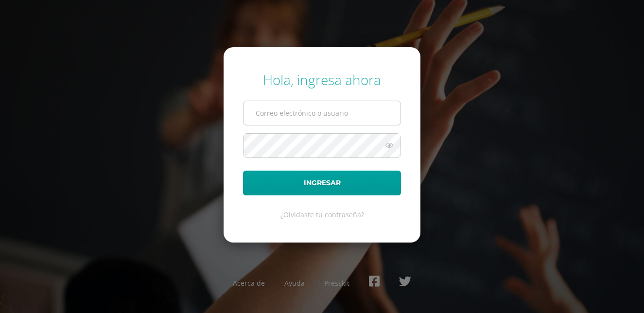
click at [317, 115] on input "text" at bounding box center [322, 113] width 157 height 24
type input "odarizaf@sagradocorazon.edu.gt"
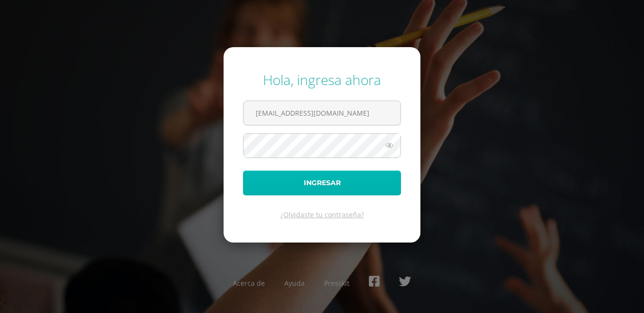
click at [323, 186] on button "Ingresar" at bounding box center [322, 183] width 158 height 25
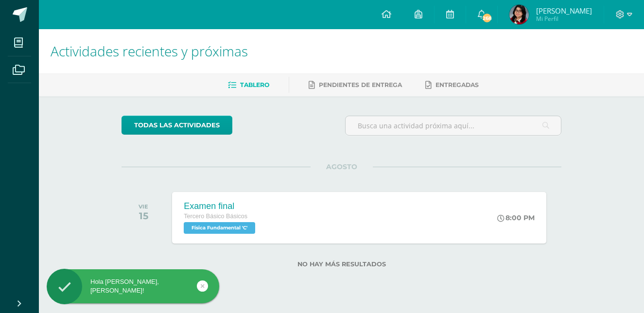
click at [566, 12] on span "[PERSON_NAME]" at bounding box center [564, 11] width 56 height 10
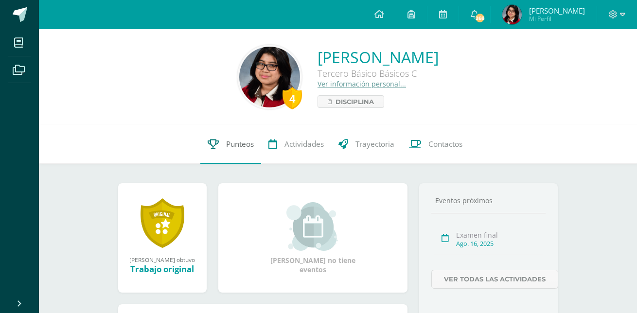
click at [246, 151] on link "Punteos" at bounding box center [230, 144] width 61 height 39
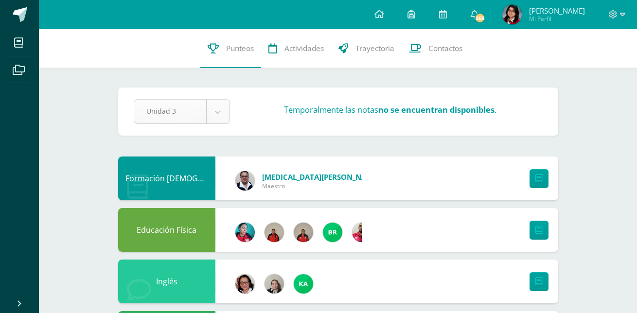
drag, startPoint x: 213, startPoint y: 125, endPoint x: 216, endPoint y: 113, distance: 12.9
click at [216, 113] on div "Pendiente Unidad 3 Unidad 1 Unidad 2 Unidad 3 Unidad 4 Temporalmente las notas …" at bounding box center [338, 112] width 440 height 48
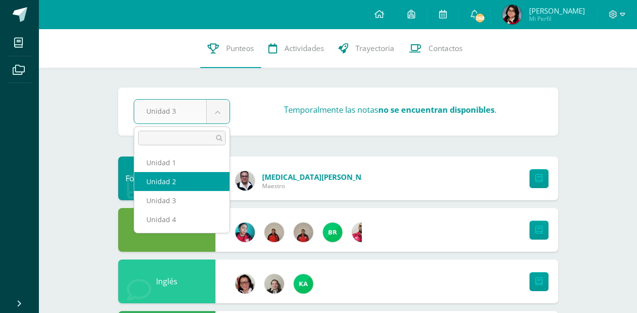
select select "Unidad 2"
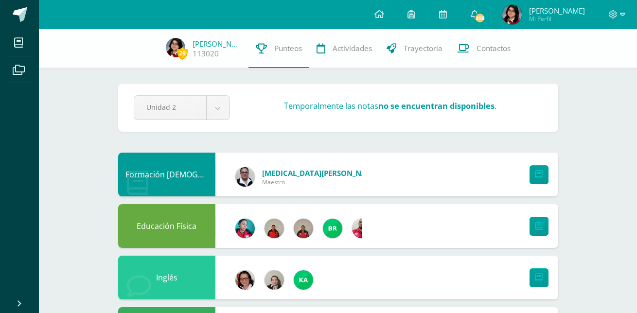
drag, startPoint x: 634, startPoint y: 73, endPoint x: 643, endPoint y: 152, distance: 78.8
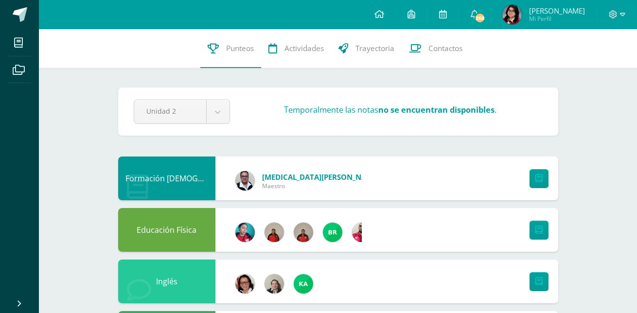
click at [545, 15] on span "Mi Perfil" at bounding box center [557, 19] width 56 height 8
click at [541, 15] on span "Olga Daniela Mi Perfil" at bounding box center [543, 14] width 87 height 19
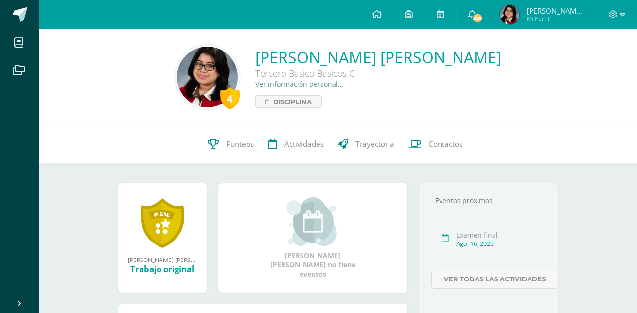
click at [240, 94] on div "4" at bounding box center [229, 98] width 19 height 22
